Goal: Information Seeking & Learning: Learn about a topic

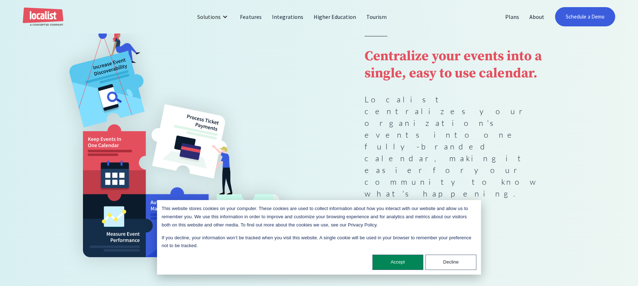
scroll to position [107, 0]
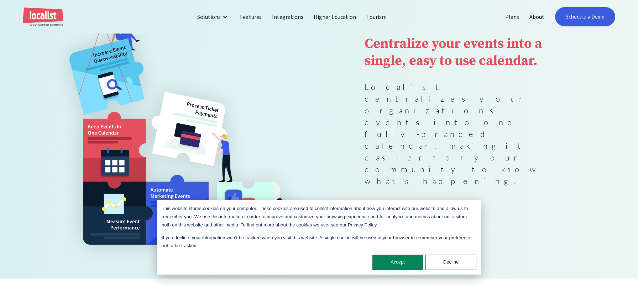
click at [322, 99] on div "Centralize your events into a single, easy to use calendar. Localist centralize…" at bounding box center [319, 131] width 547 height 271
click at [415, 260] on button "Accept" at bounding box center [398, 261] width 51 height 15
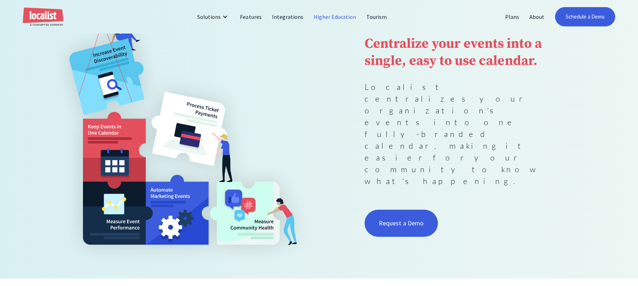
click at [339, 19] on link "Higher Education" at bounding box center [335, 16] width 53 height 17
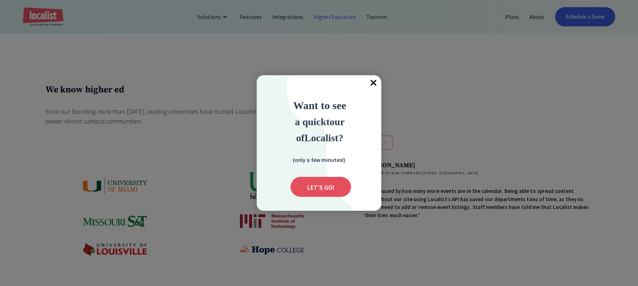
scroll to position [356, 0]
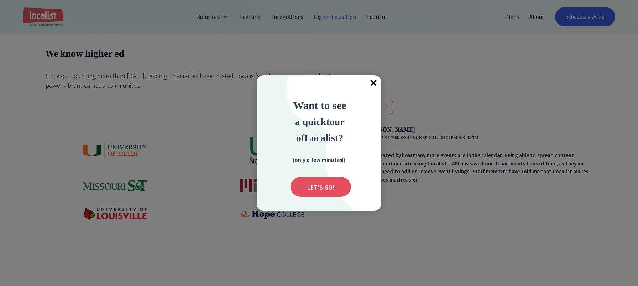
click at [375, 83] on span "×" at bounding box center [374, 83] width 16 height 16
click at [60, 151] on div at bounding box center [319, 143] width 638 height 286
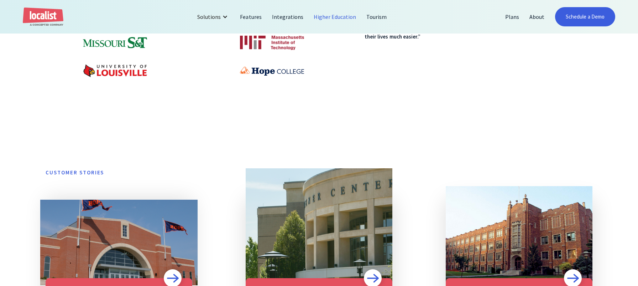
scroll to position [499, 0]
click at [14, 141] on div "We know higher ed Since our founding more than 10 years ago, leading universiti…" at bounding box center [319, 188] width 638 height 656
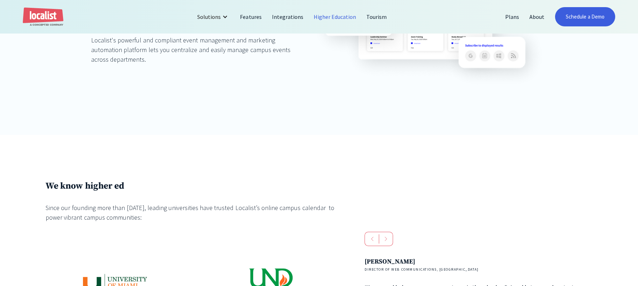
scroll to position [107, 0]
